Goal: Transaction & Acquisition: Purchase product/service

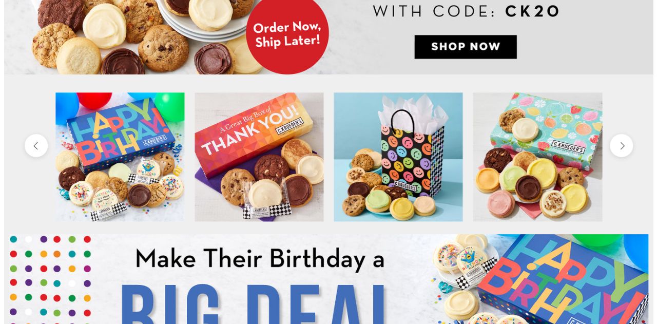
scroll to position [1, 0]
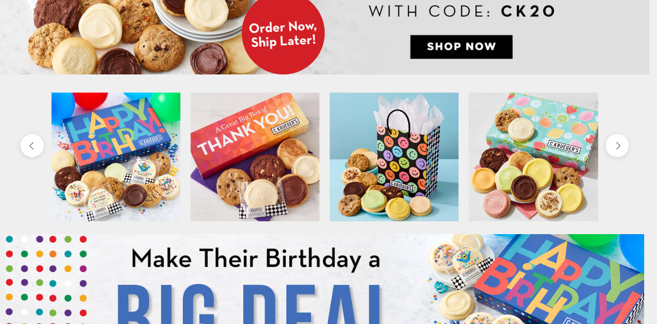
drag, startPoint x: 652, startPoint y: 25, endPoint x: 652, endPoint y: 31, distance: 6.7
click at [649, 31] on html "Skip to content ****** Bestsellers Summer Summer Vibes Summer Garden Hello Suns…" at bounding box center [324, 161] width 649 height 324
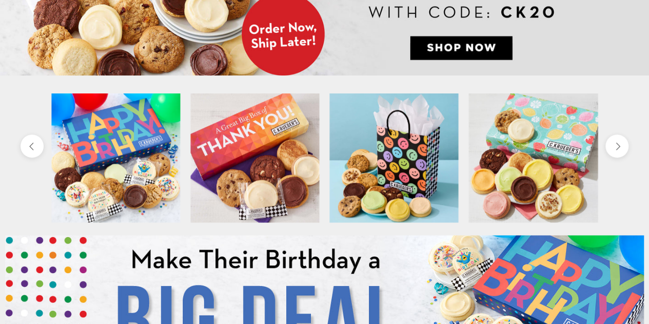
scroll to position [0, 0]
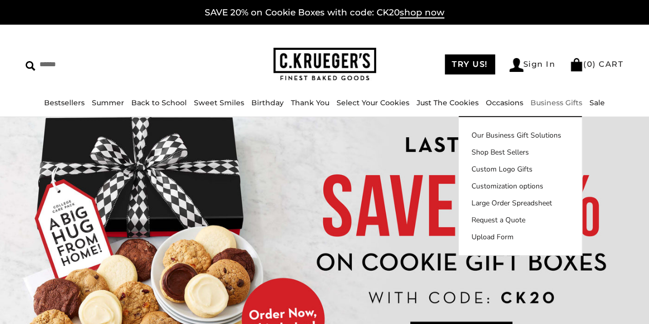
click at [538, 102] on link "Business Gifts" at bounding box center [557, 102] width 52 height 9
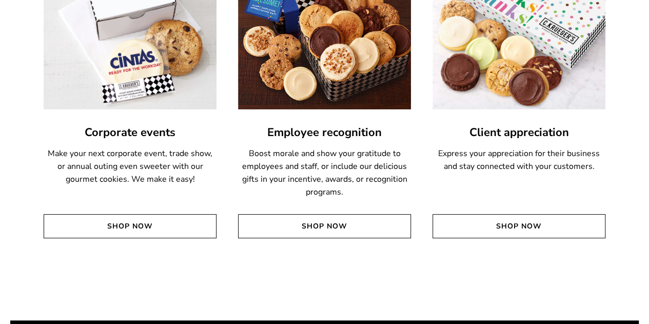
scroll to position [2050, 0]
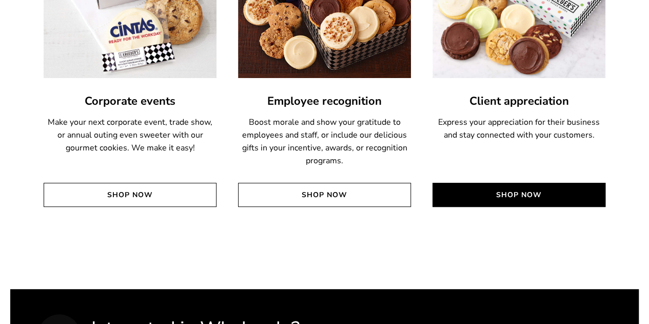
click at [518, 191] on link "Shop Now" at bounding box center [519, 195] width 173 height 24
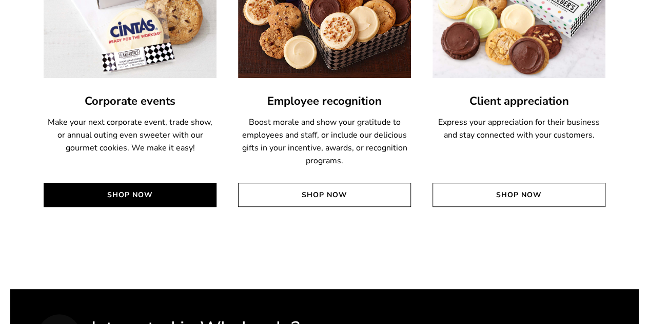
click at [119, 189] on link "Shop Now" at bounding box center [130, 195] width 173 height 24
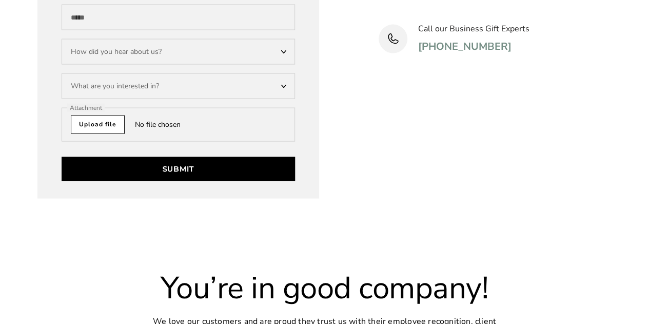
scroll to position [2939, 0]
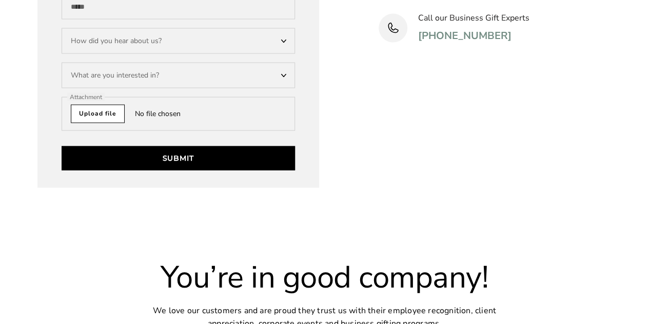
click at [229, 71] on div "What are you interested in?" at bounding box center [179, 76] width 234 height 26
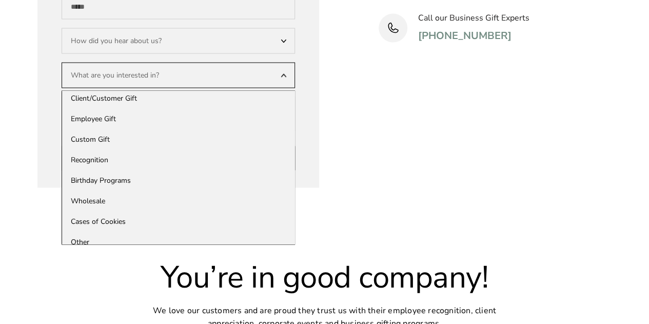
scroll to position [0, 0]
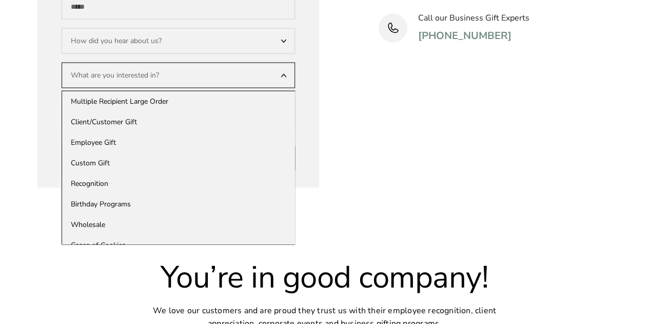
click at [438, 131] on div "Start gifting now Our business gifting experts are ready to assist you with gif…" at bounding box center [496, 28] width 234 height 320
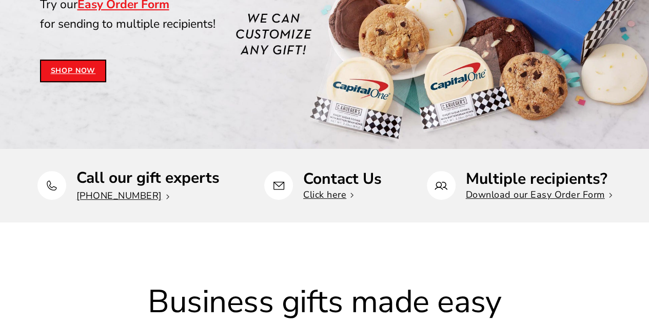
scroll to position [252, 0]
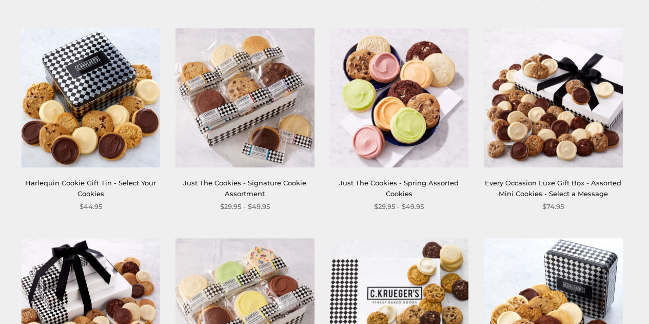
scroll to position [222, 0]
